Goal: Task Accomplishment & Management: Complete application form

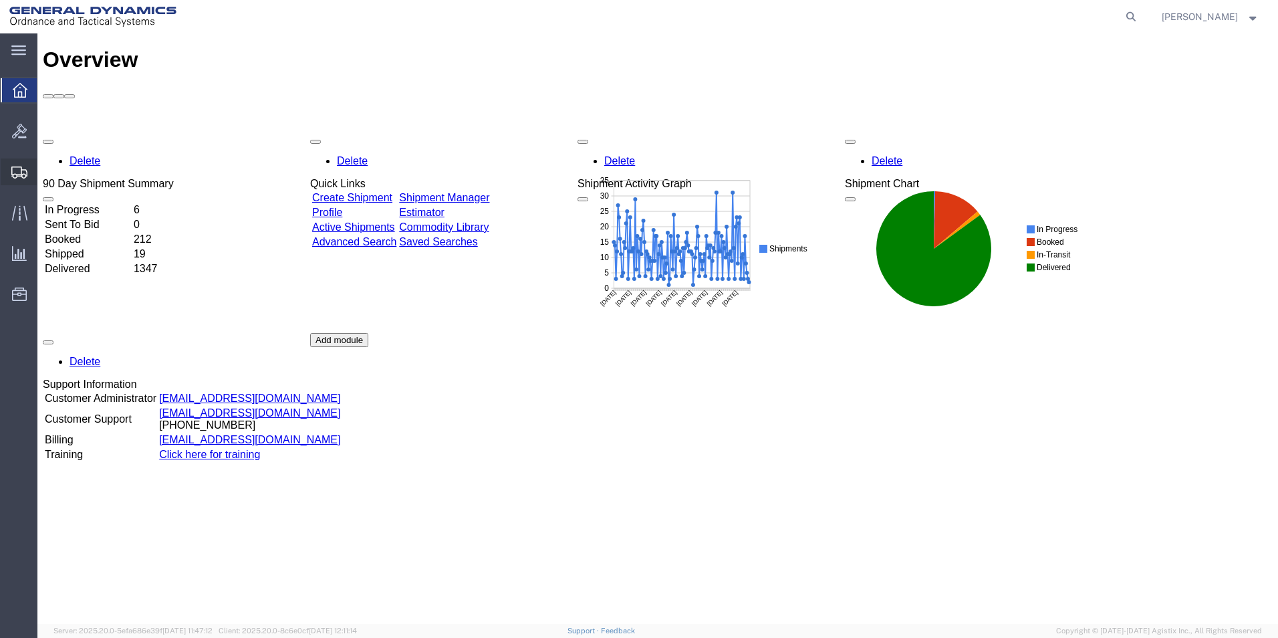
click at [0, 0] on span "Create Shipment" at bounding box center [0, 0] width 0 height 0
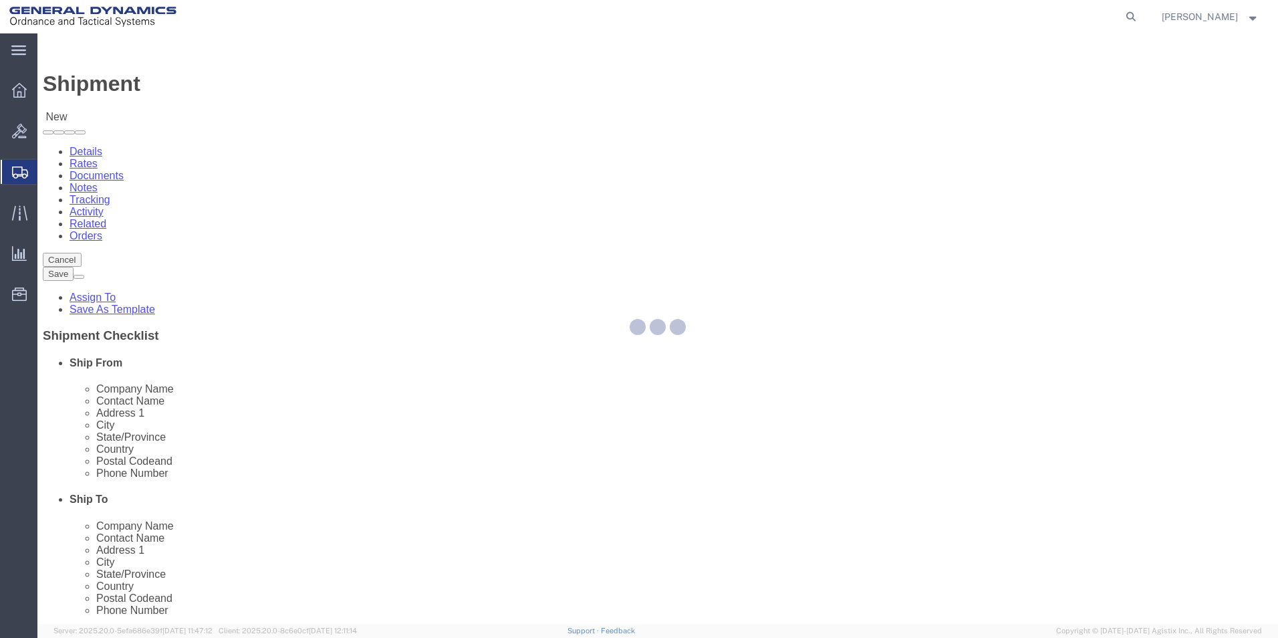
select select
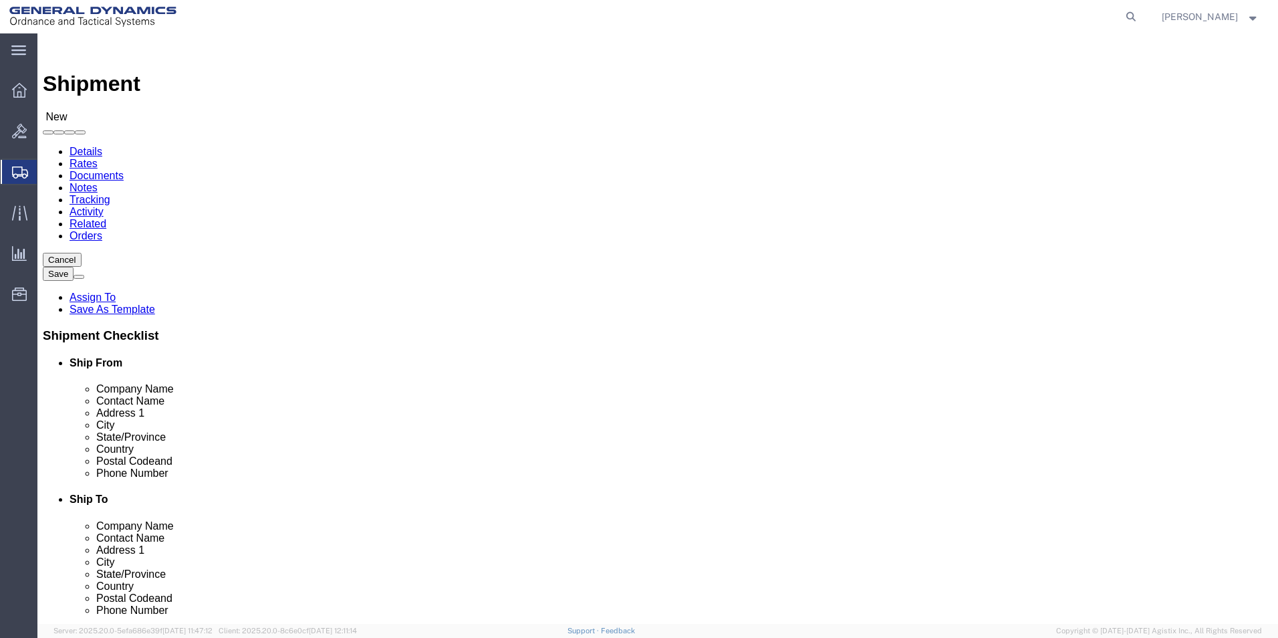
select select "MYPROFILE"
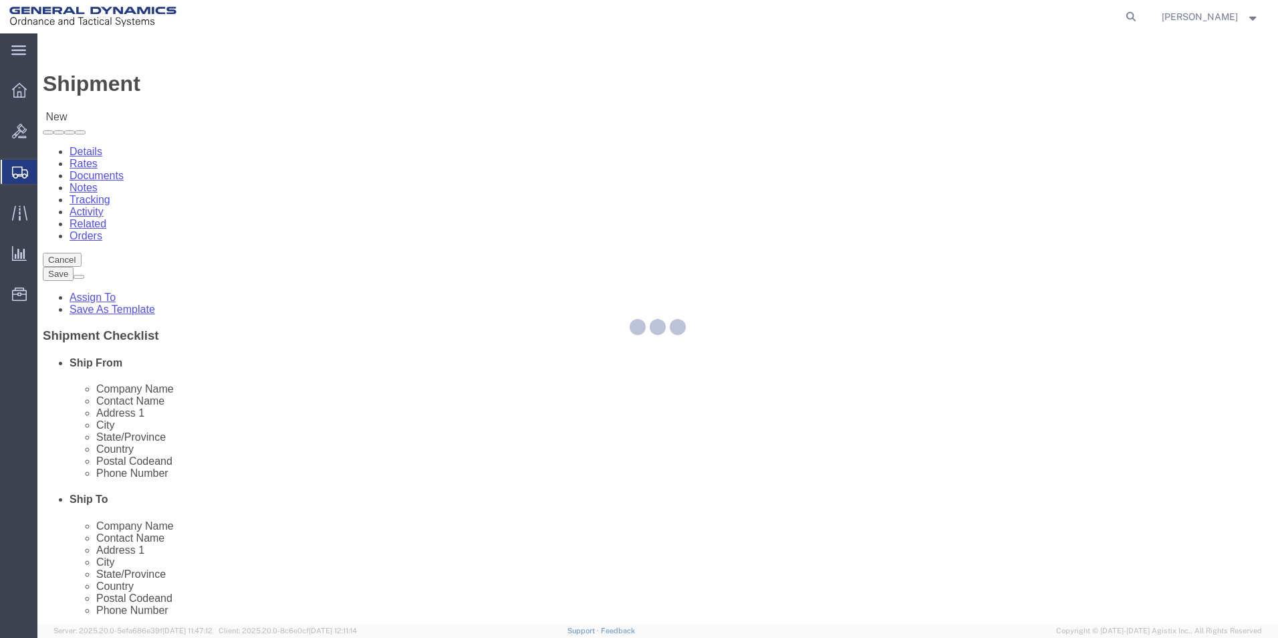
select select "PA"
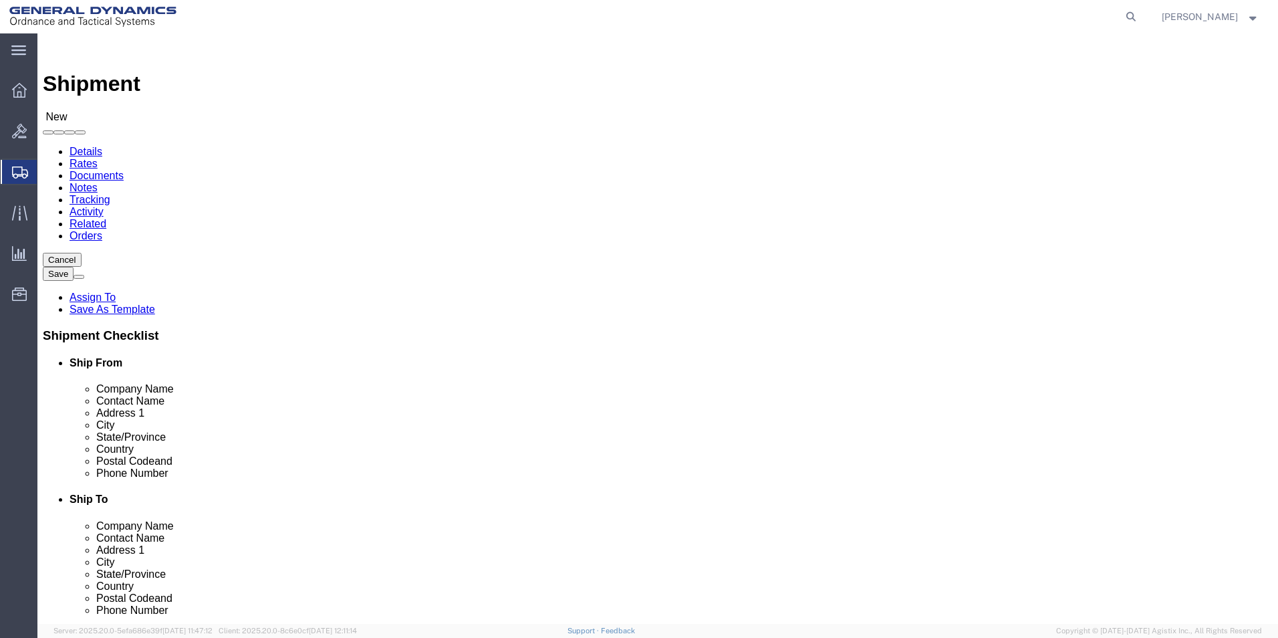
click input "text"
type input "General Dynamics"
click label "Address 1"
click input "text"
type input "Rosa Juarez"
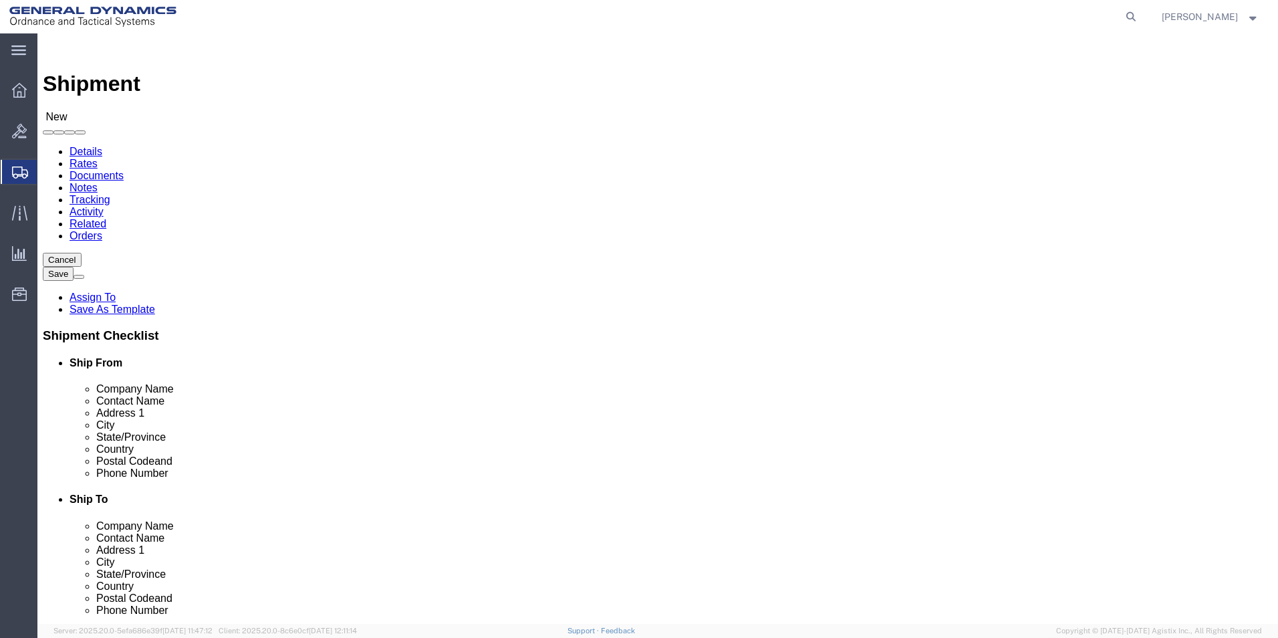
click input "text"
type input "579 N. Main street"
click input "text"
type input "APT. # 2"
click input "text"
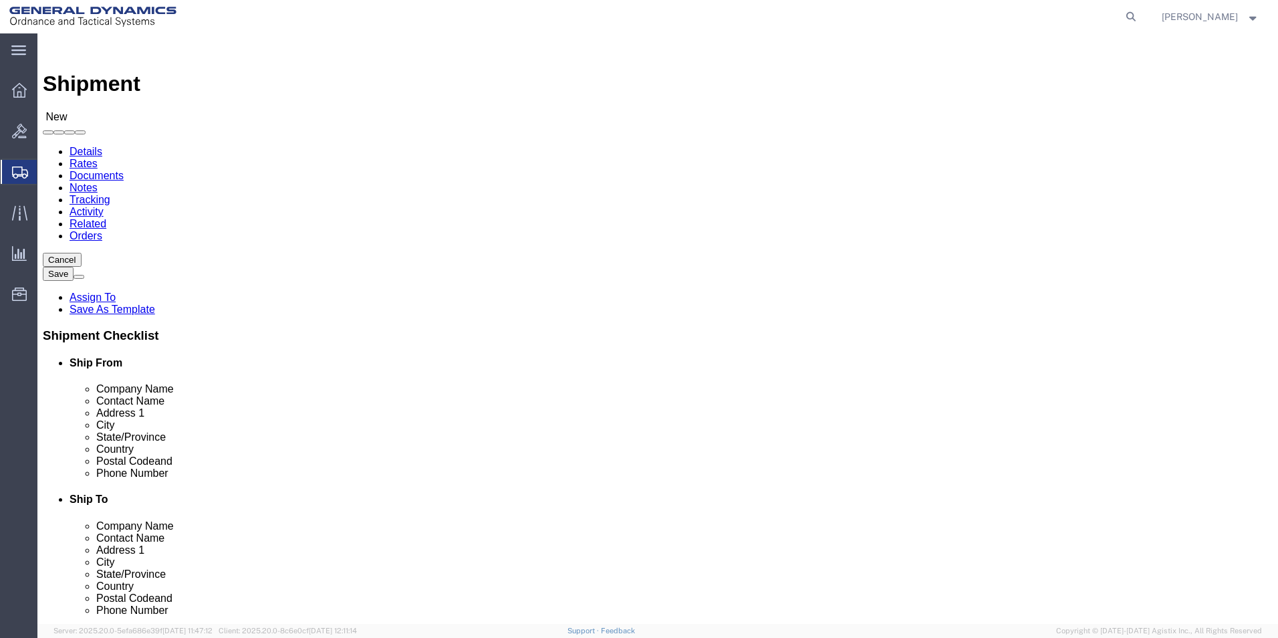
type input "Wilkes-Barre"
click div "Location My Profile Location GD-OTS Anniston (Commerce) GD-OTS Camden GD-OTS De…"
click input "Postal Code"
type input "18705"
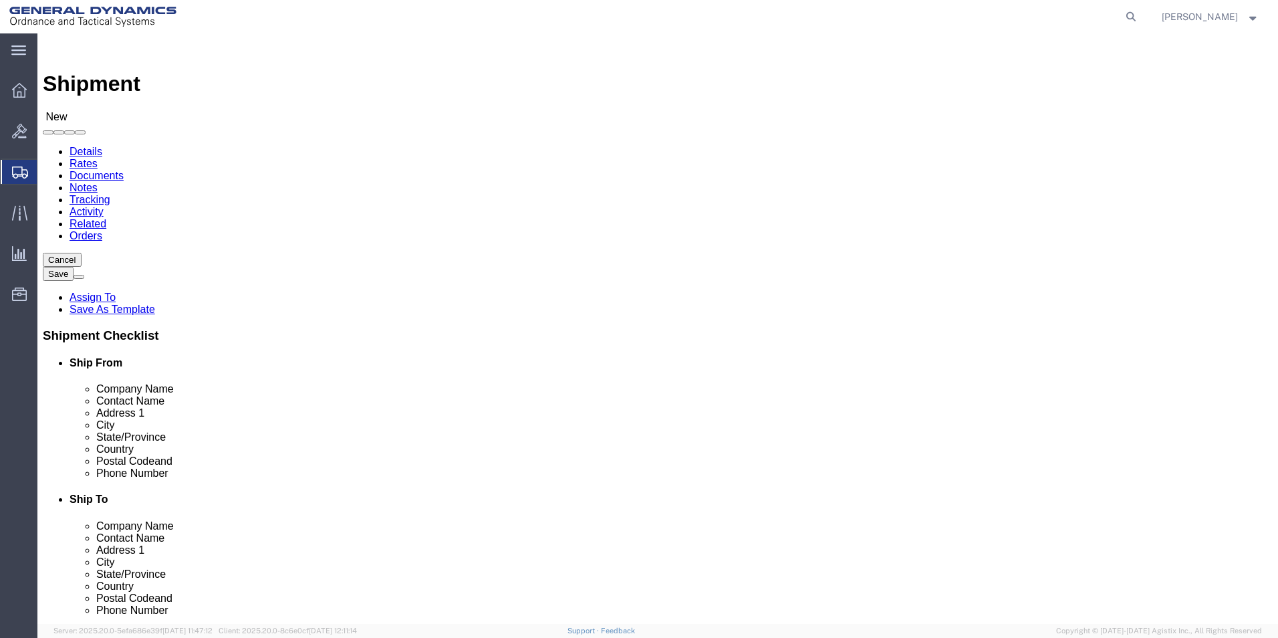
click input "text"
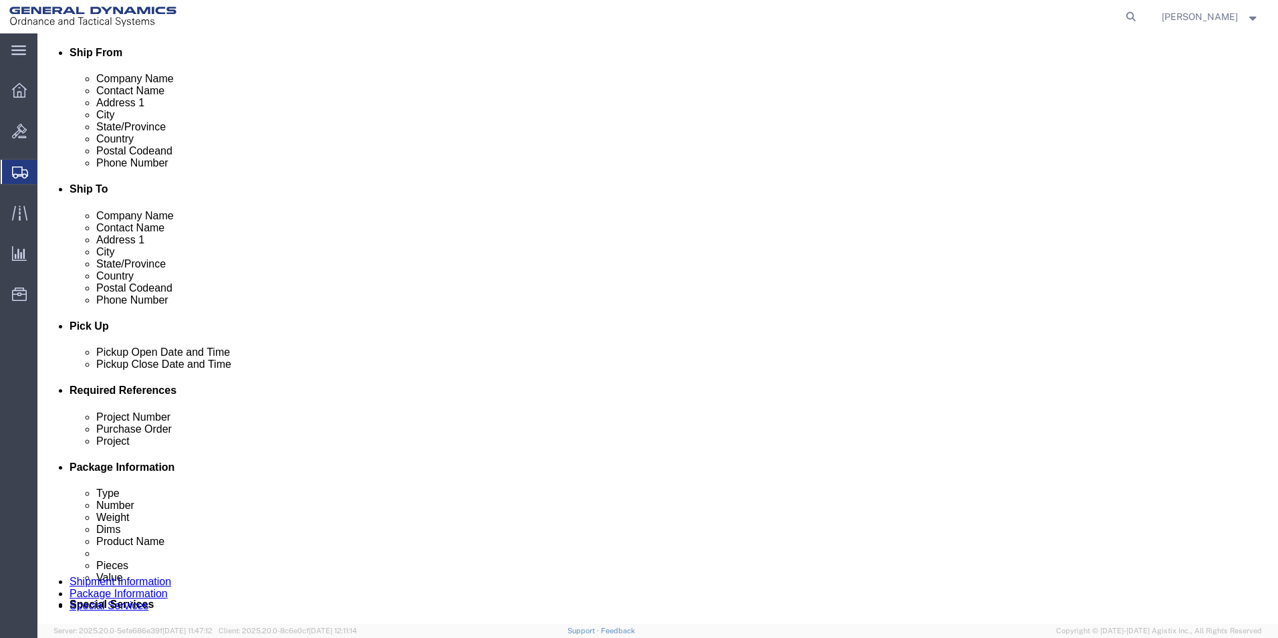
scroll to position [312, 0]
type input "(570) 508-7076"
click div "Oct 07 2025 2:00 PM"
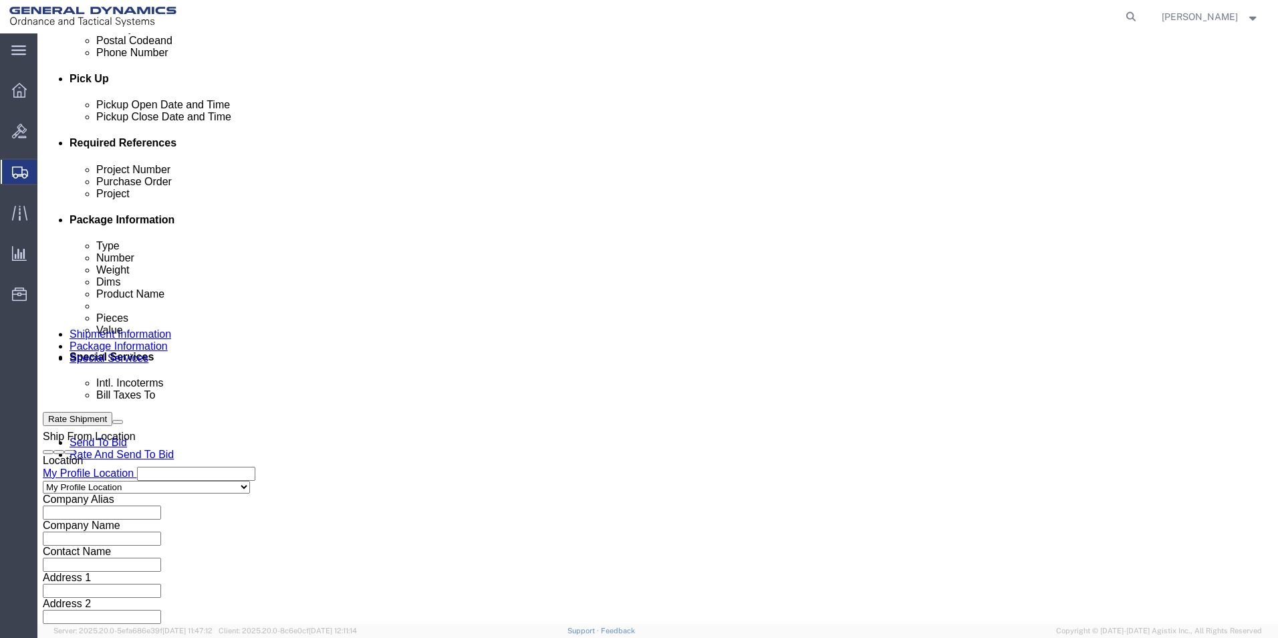
type input "5:00 PM"
click button "Apply"
drag, startPoint x: 823, startPoint y: 265, endPoint x: 818, endPoint y: 277, distance: 13.2
click input "text"
type input "Mail"
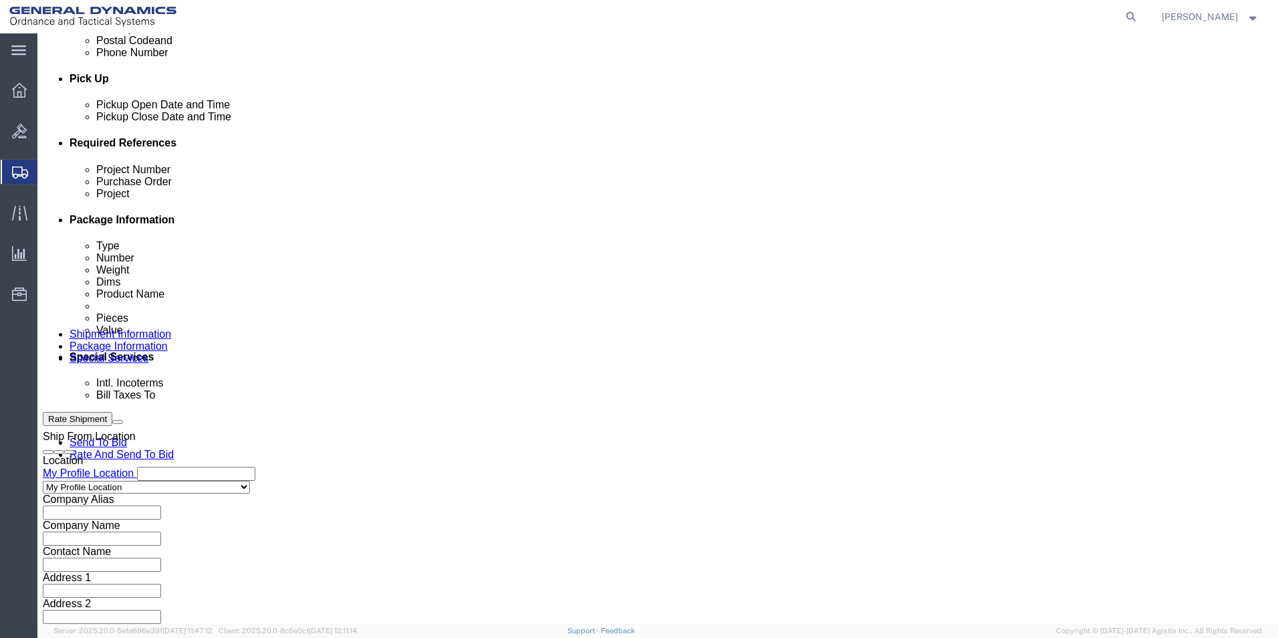
click input "text"
type input "10072025"
click input "text"
type input "10032025"
click button "Continue"
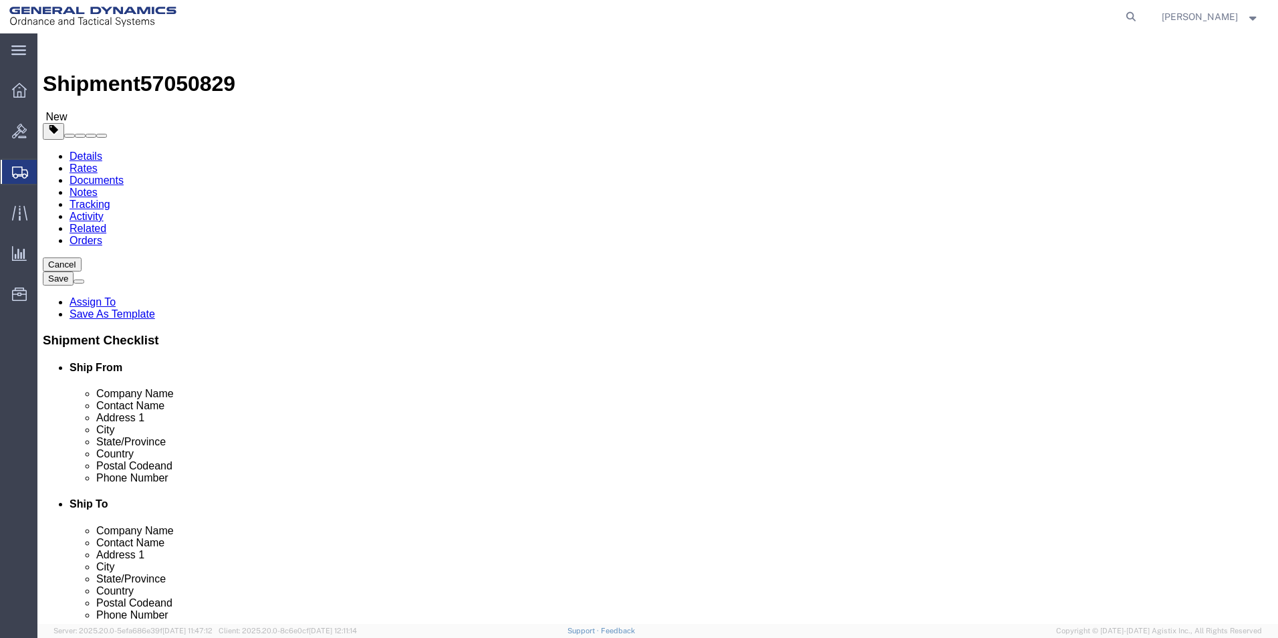
click select "Select Bale(s) Basket(s) Bolt(s) Bottle(s) Buckets Bulk Bundle(s) Can(s) Cardbo…"
select select "ENV"
click select "Select Bale(s) Basket(s) Bolt(s) Bottle(s) Buckets Bulk Bundle(s) Can(s) Cardbo…"
type input "9.50"
type input "12.50"
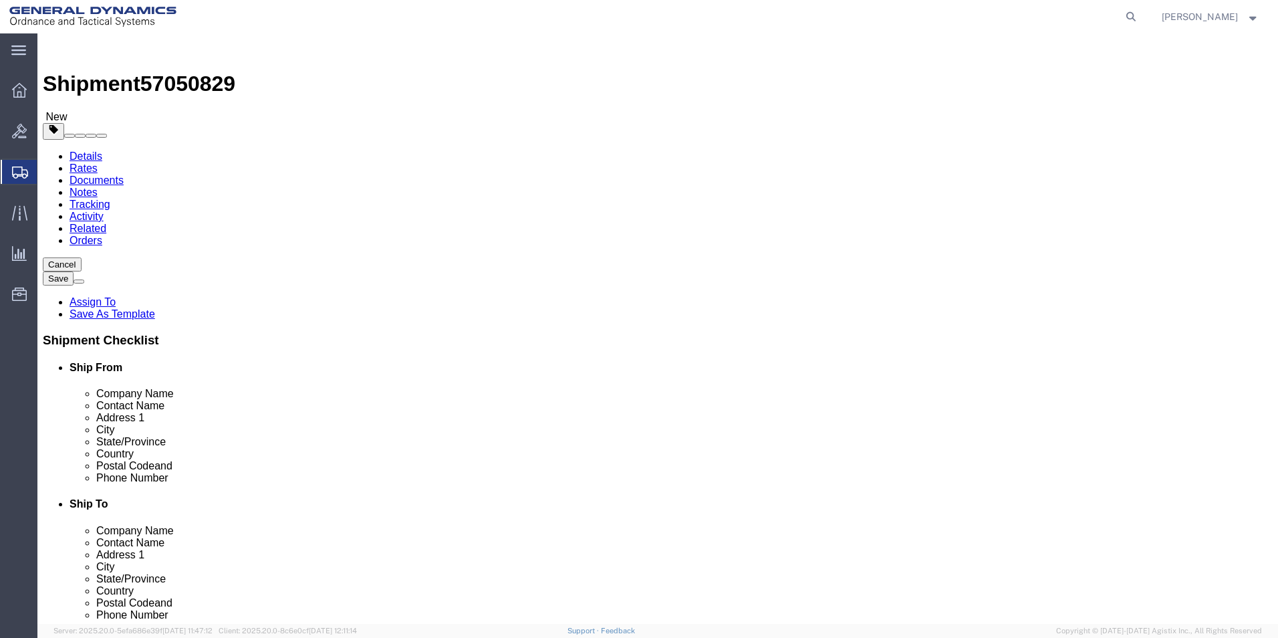
type input "0.25"
type input "1"
click link "Add Content"
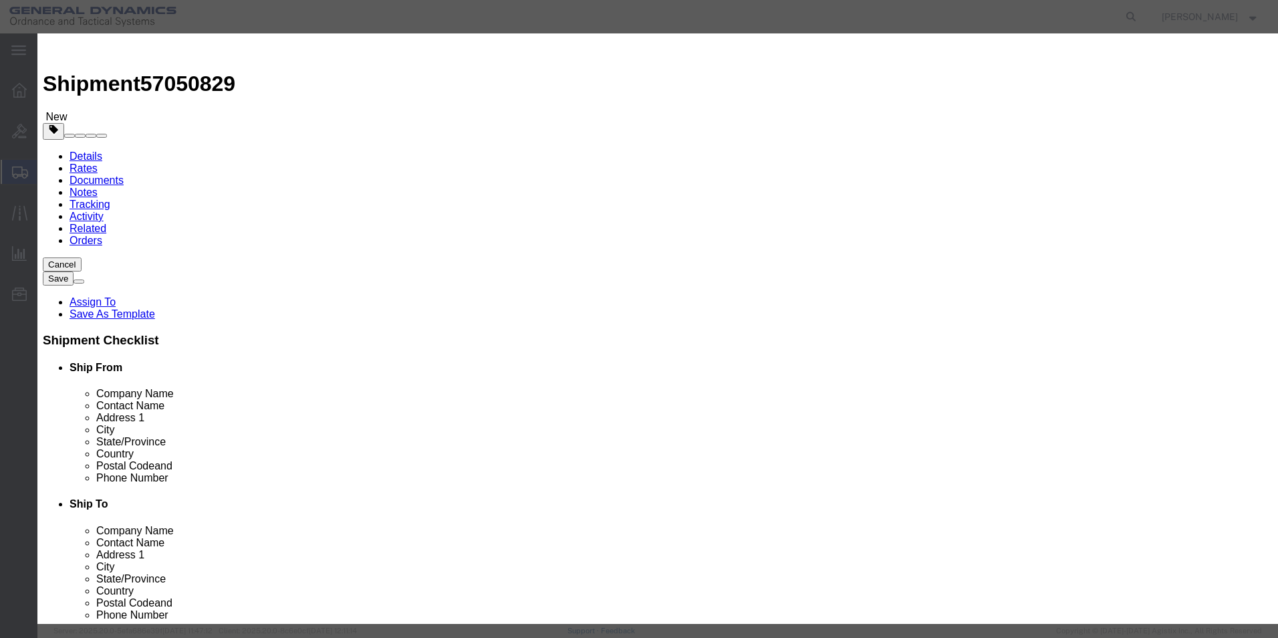
drag, startPoint x: 406, startPoint y: 103, endPoint x: 368, endPoint y: 250, distance: 151.9
click input "text"
type input "documents"
drag, startPoint x: 408, startPoint y: 128, endPoint x: 351, endPoint y: 134, distance: 57.8
click div "Pieces 0 Select Bag Barrels 100Board Feet Bottle Box Blister Pack Carats Can Ca…"
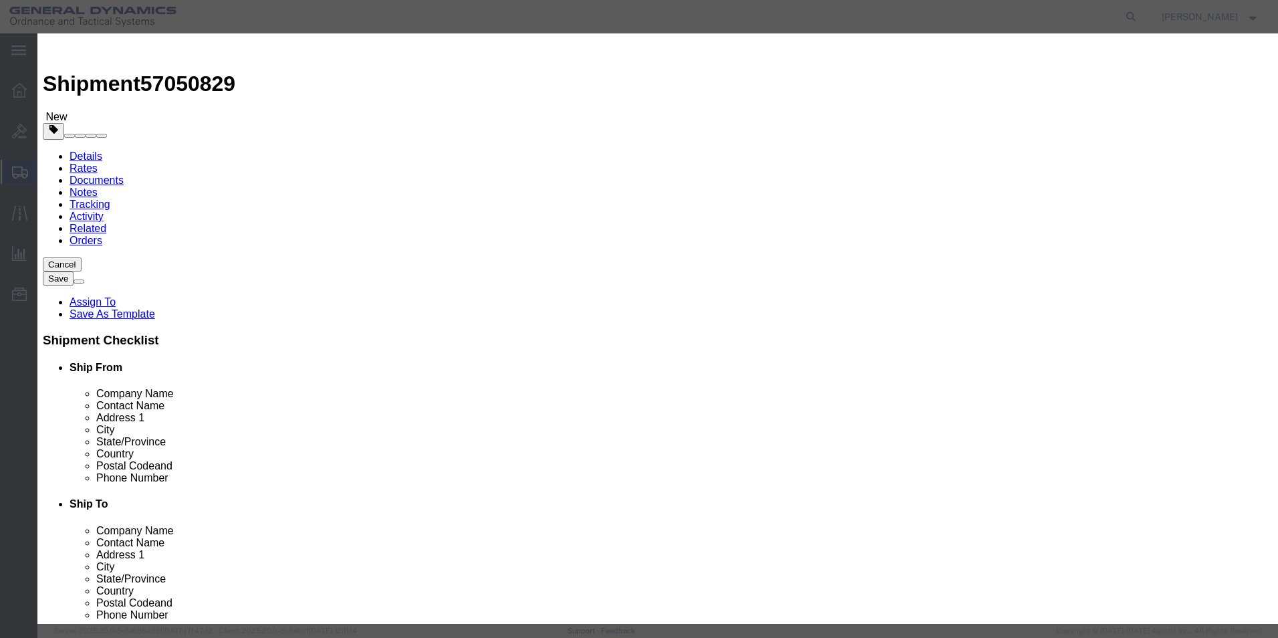
type input "1"
click input "text"
type input "25.00"
click select "Select 50 55 60 65 70 85 92.5 100 125 175 250 300 400"
select select "50"
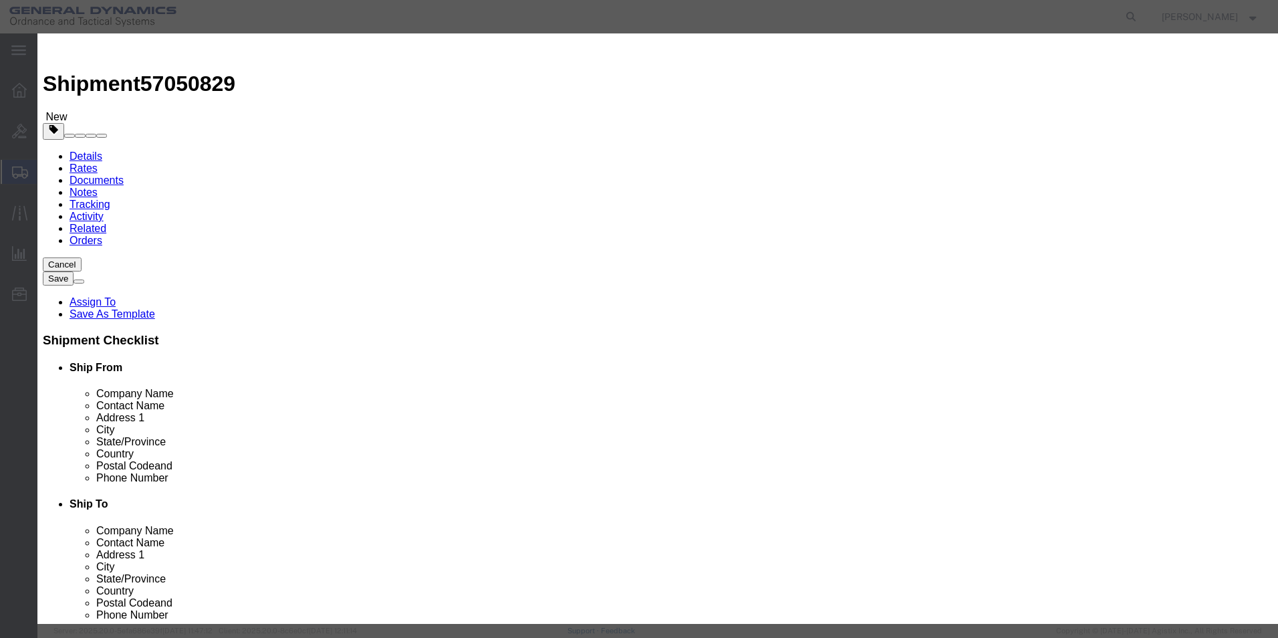
click select "Select 50 55 60 65 70 85 92.5 100 125 175 250 300 400"
click textarea
type textarea "Documents"
click button "Save & Close"
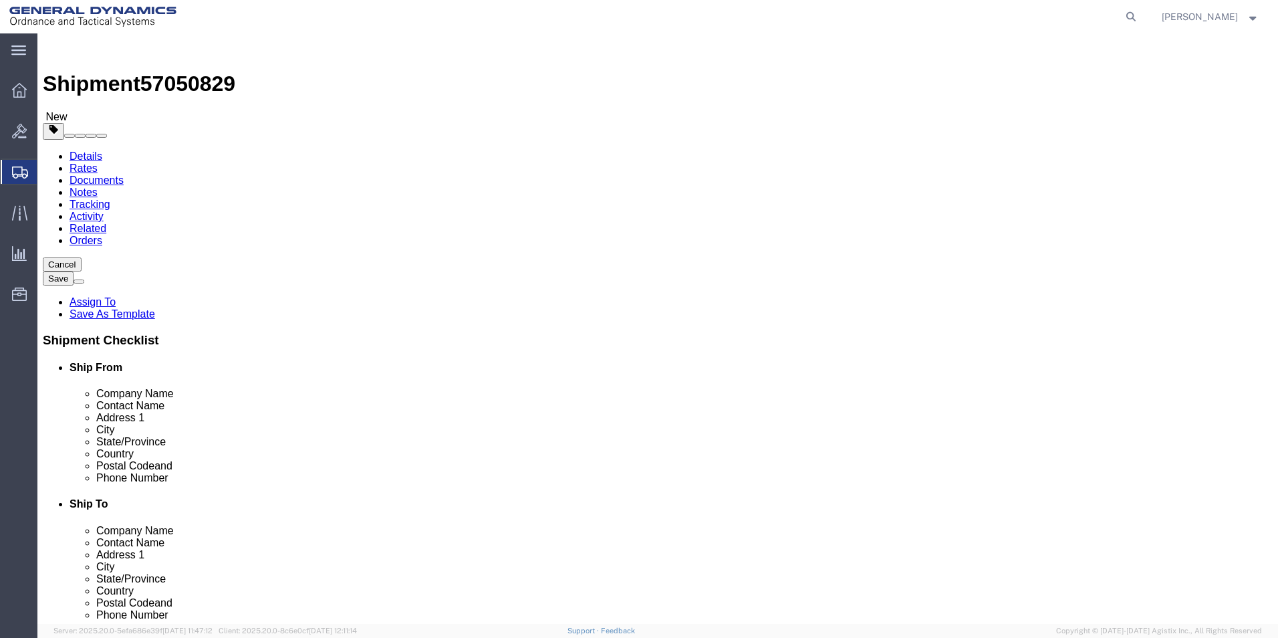
click button "Continue"
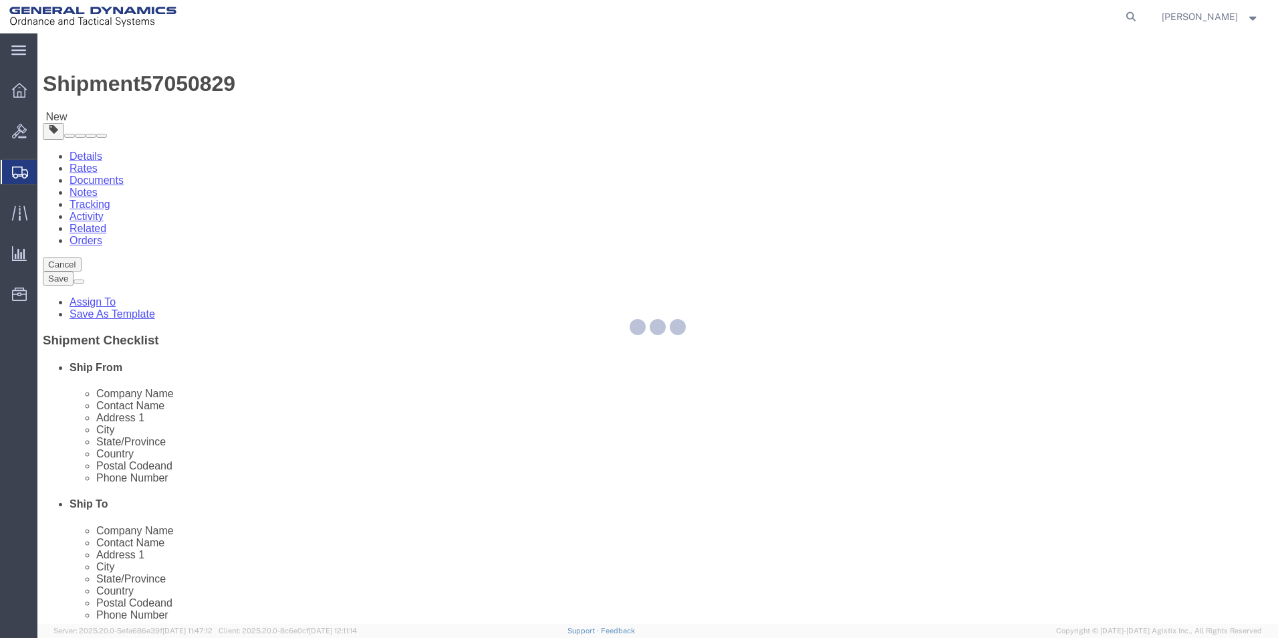
select select
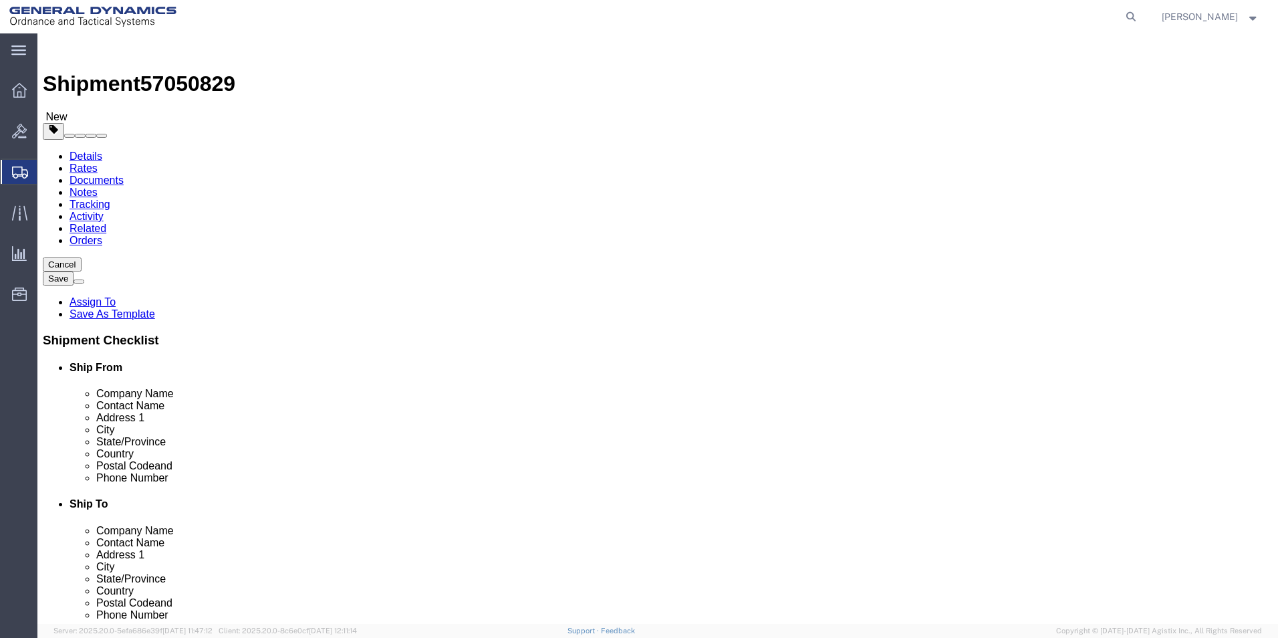
click button "Rate Shipment"
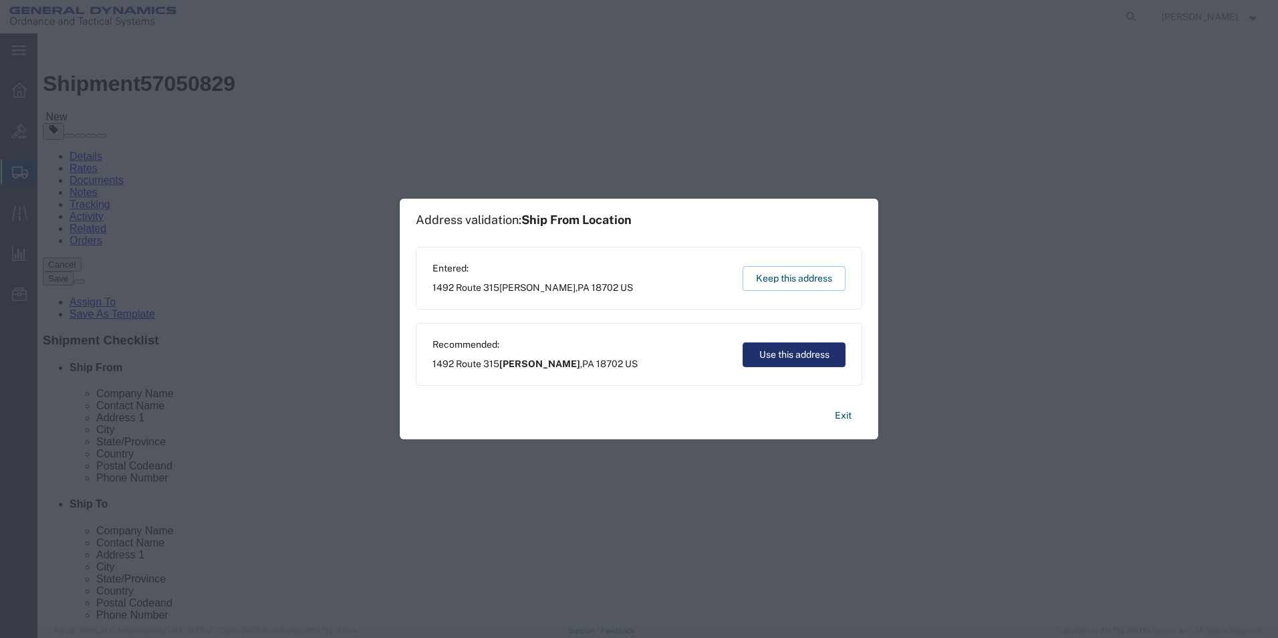
click at [801, 356] on button "Use this address" at bounding box center [794, 354] width 103 height 25
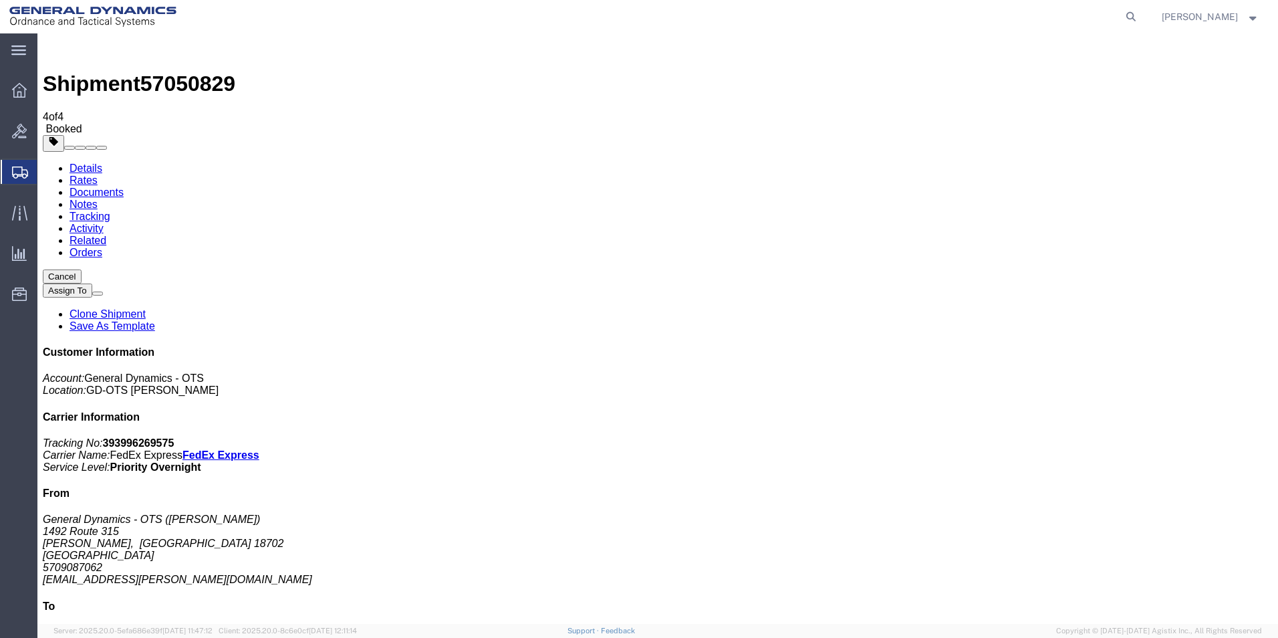
click at [82, 162] on link "Details" at bounding box center [86, 167] width 33 height 11
click link "Schedule pickup request"
click link "Documents"
